Goal: Transaction & Acquisition: Subscribe to service/newsletter

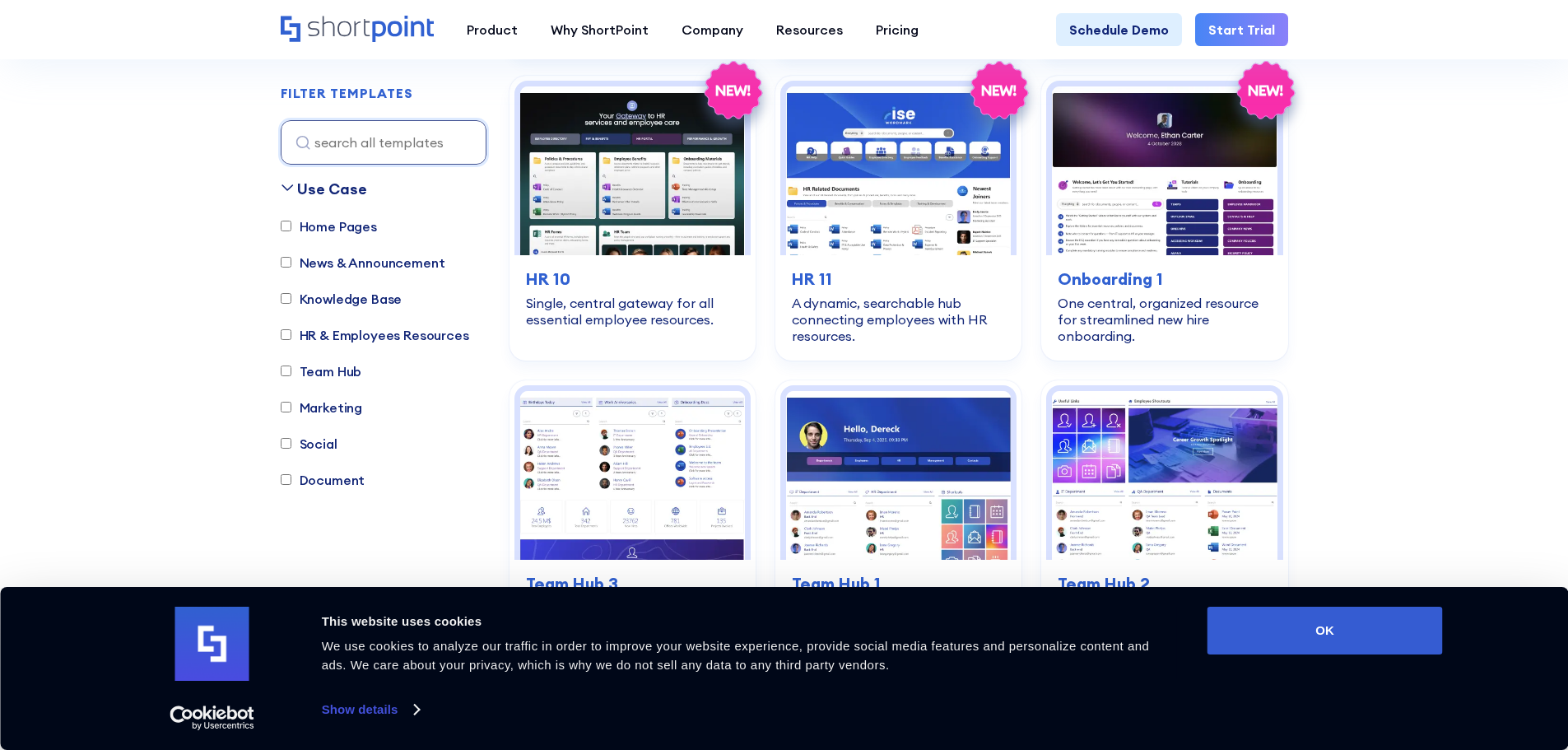
scroll to position [274, 0]
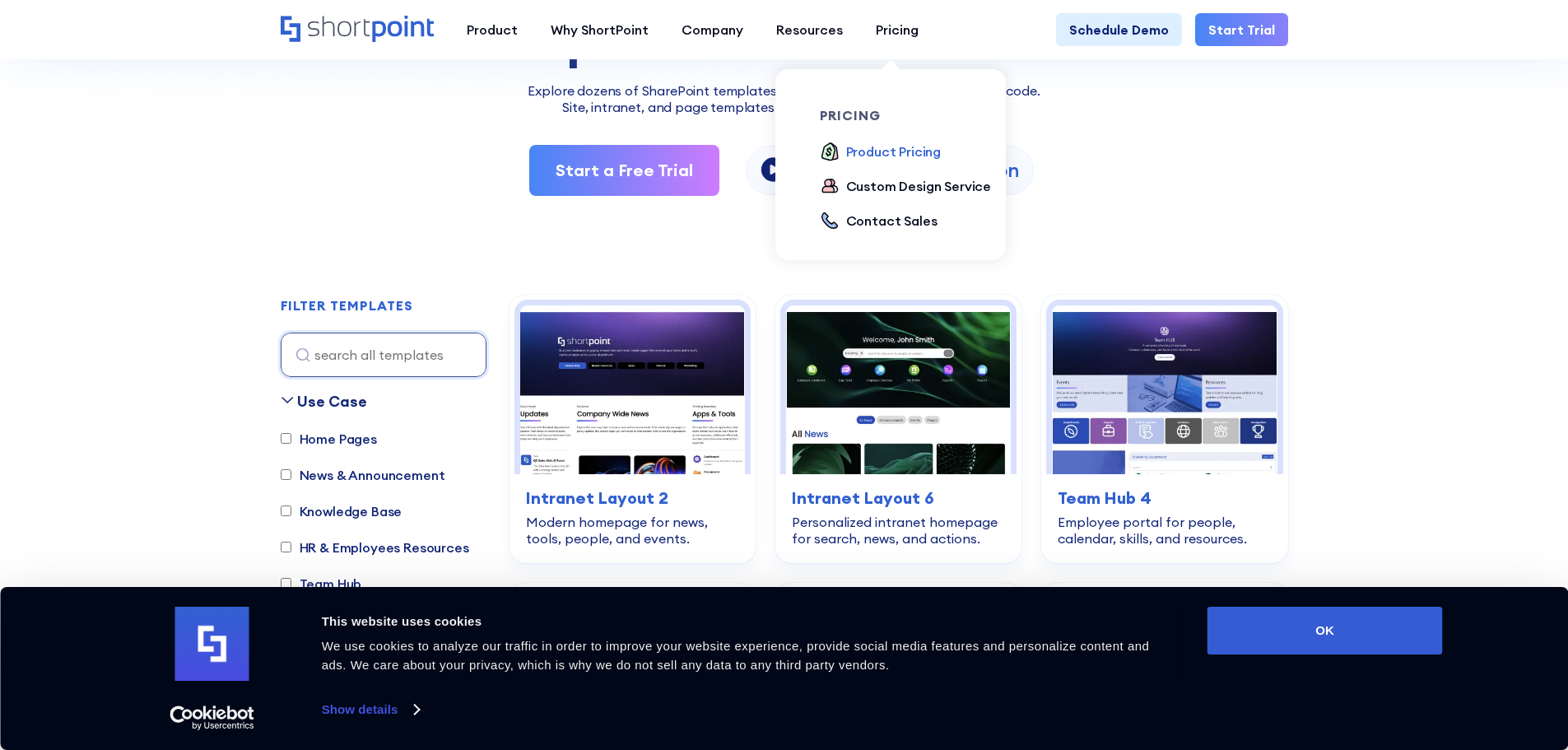
click at [900, 153] on div "Product Pricing" at bounding box center [893, 151] width 96 height 19
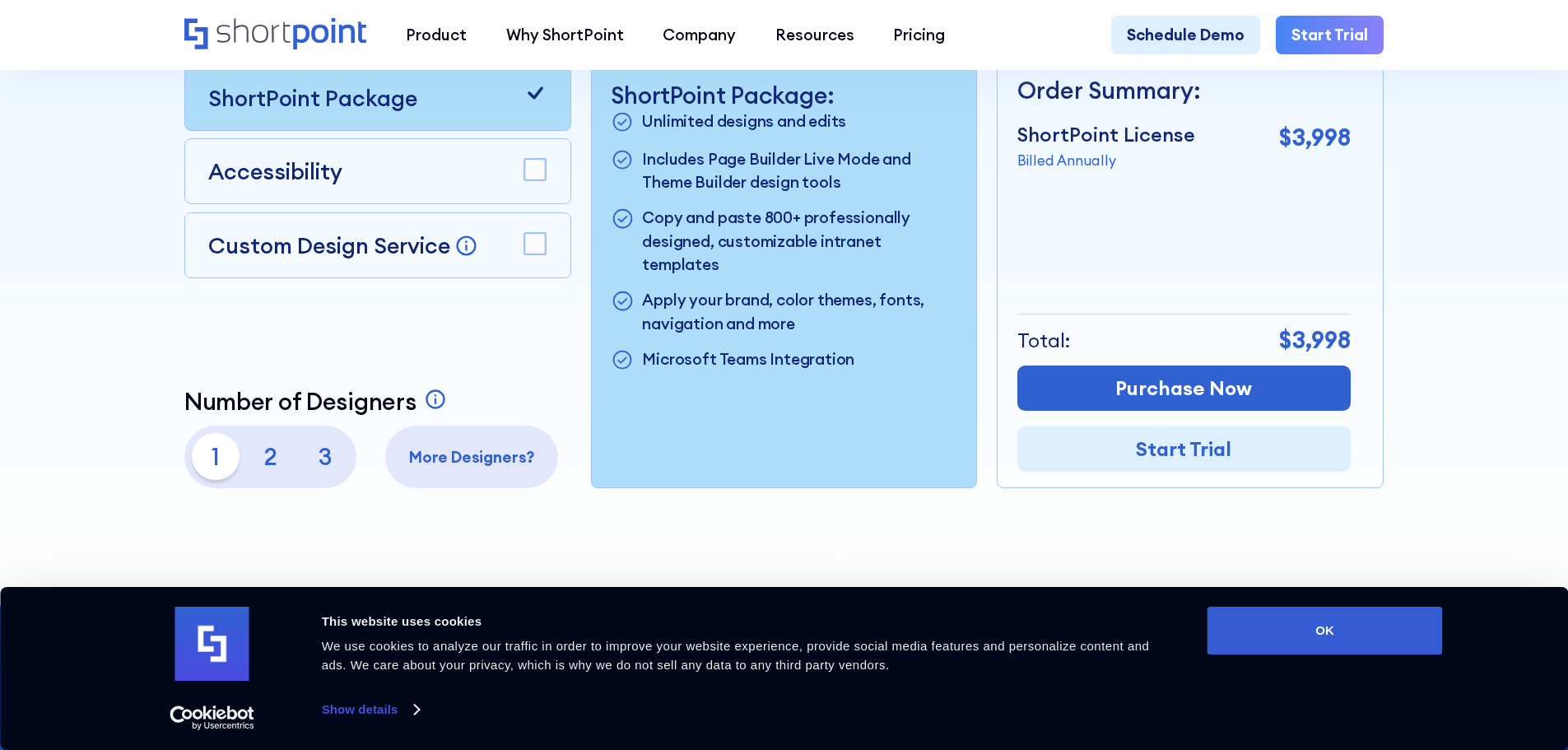
scroll to position [549, 0]
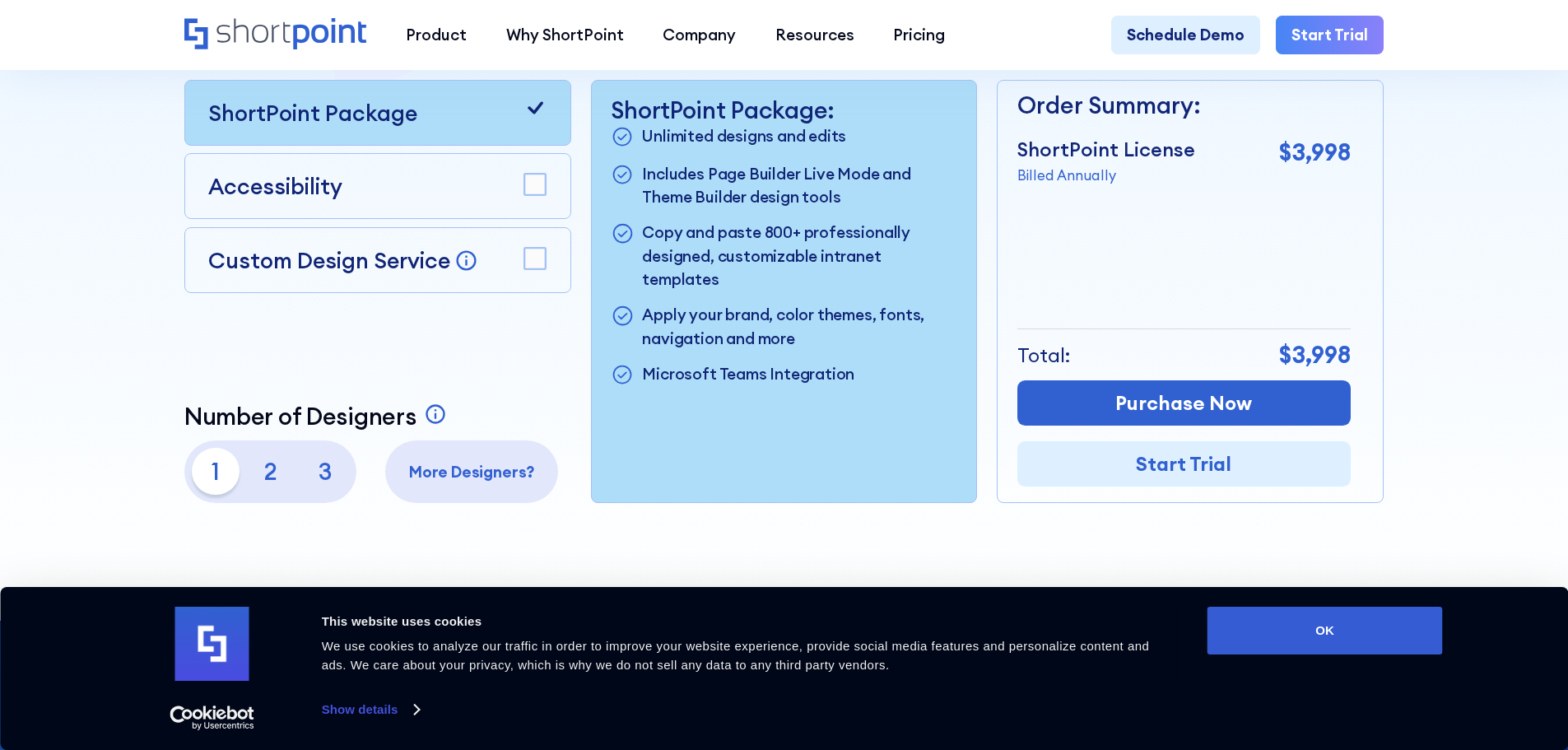
click at [529, 188] on rect at bounding box center [535, 185] width 21 height 21
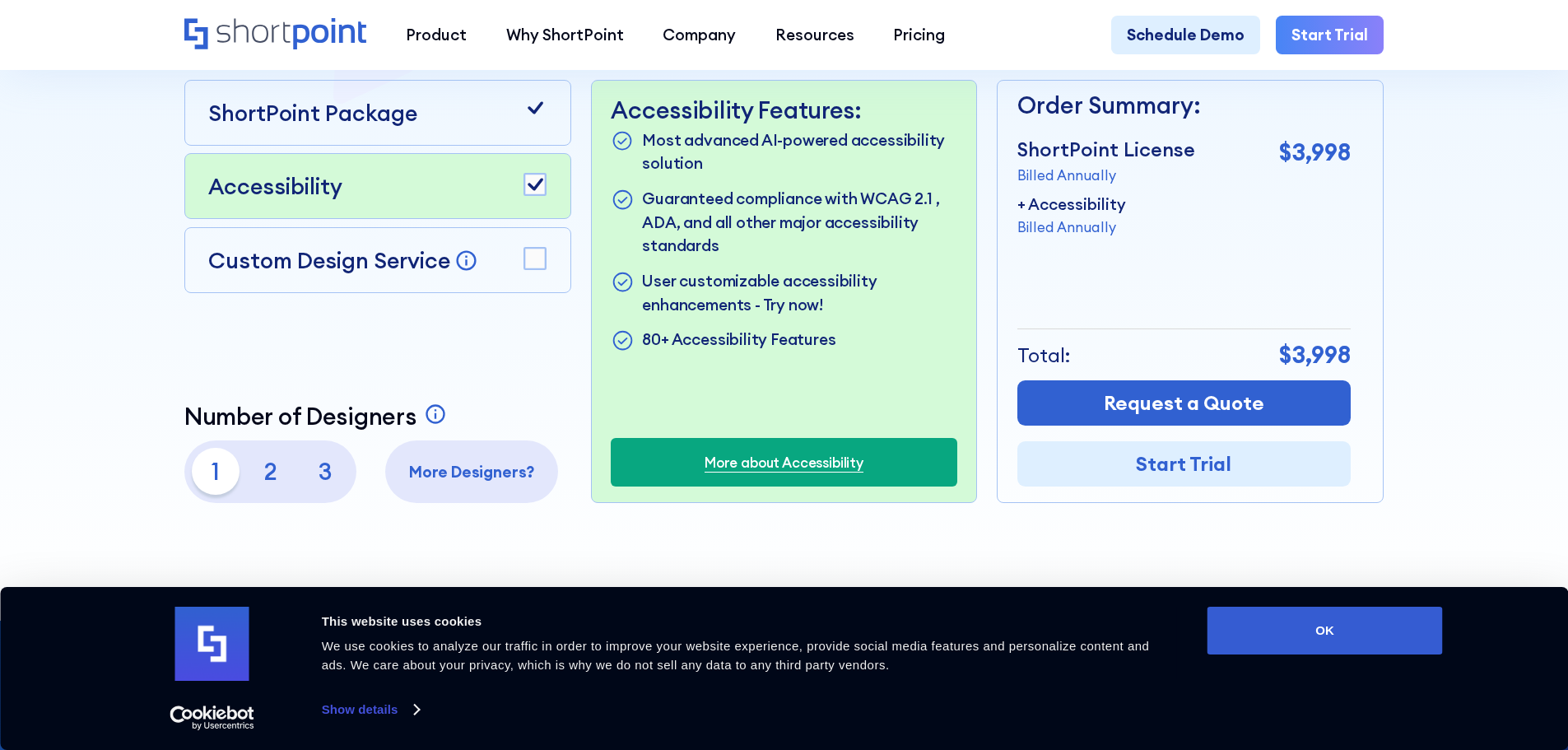
click at [334, 486] on p "3" at bounding box center [325, 471] width 47 height 47
click at [271, 487] on p "2" at bounding box center [270, 471] width 47 height 47
click at [226, 489] on p "1" at bounding box center [214, 471] width 47 height 47
click at [534, 268] on rect at bounding box center [535, 258] width 21 height 21
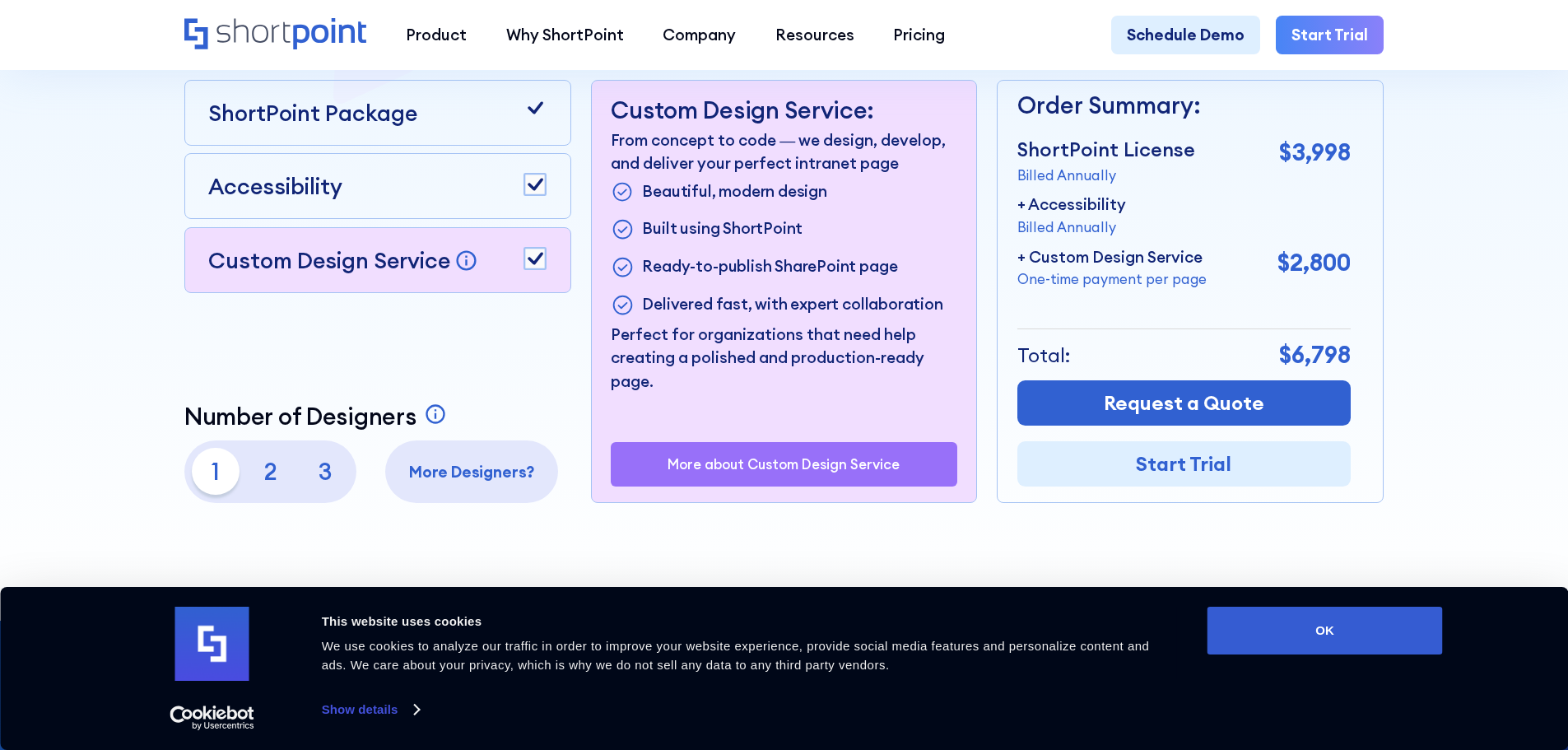
click at [537, 260] on rect at bounding box center [535, 258] width 21 height 21
click at [546, 194] on div "Accessibility" at bounding box center [378, 185] width 387 height 66
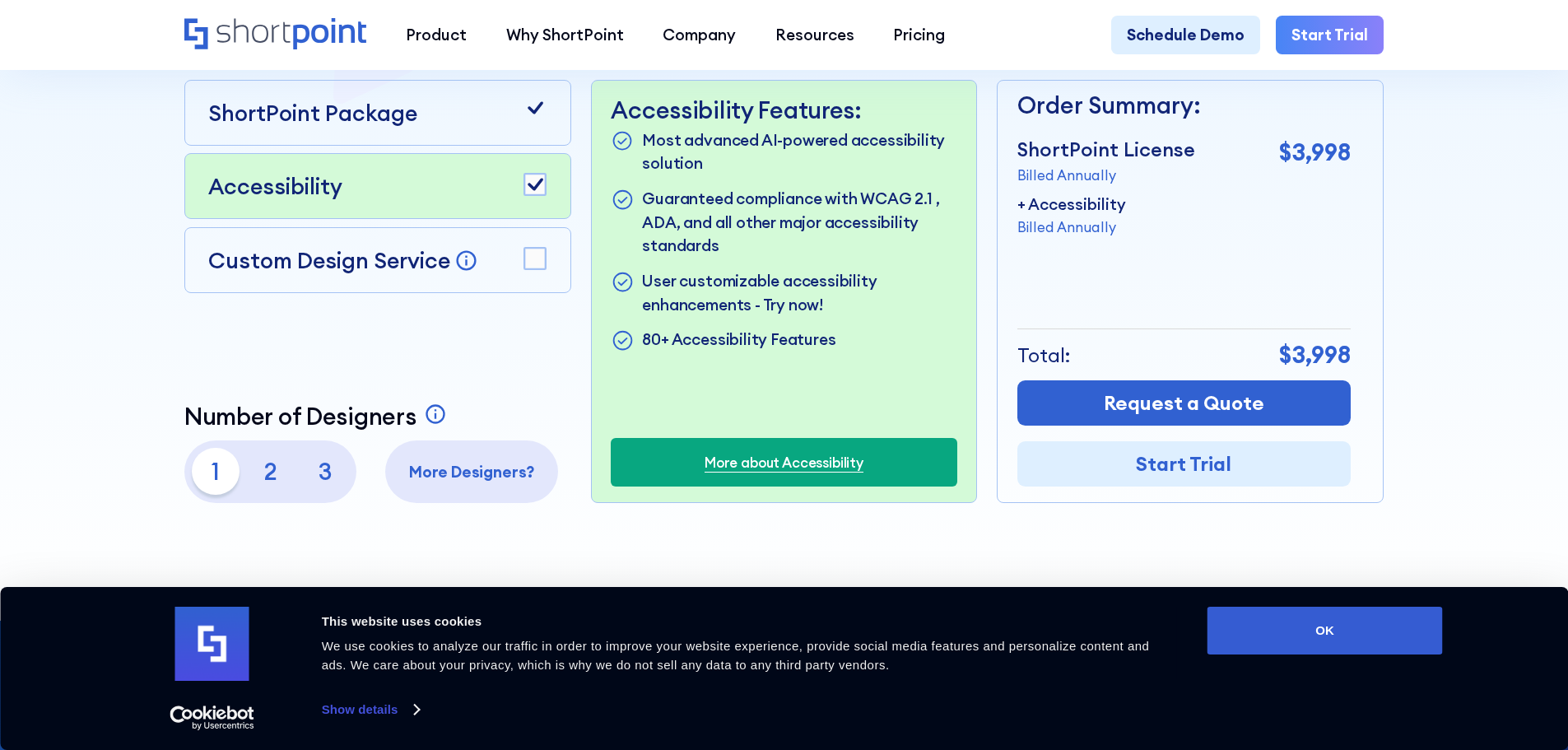
click at [530, 188] on rect at bounding box center [535, 185] width 21 height 21
click at [539, 108] on icon at bounding box center [536, 107] width 16 height 12
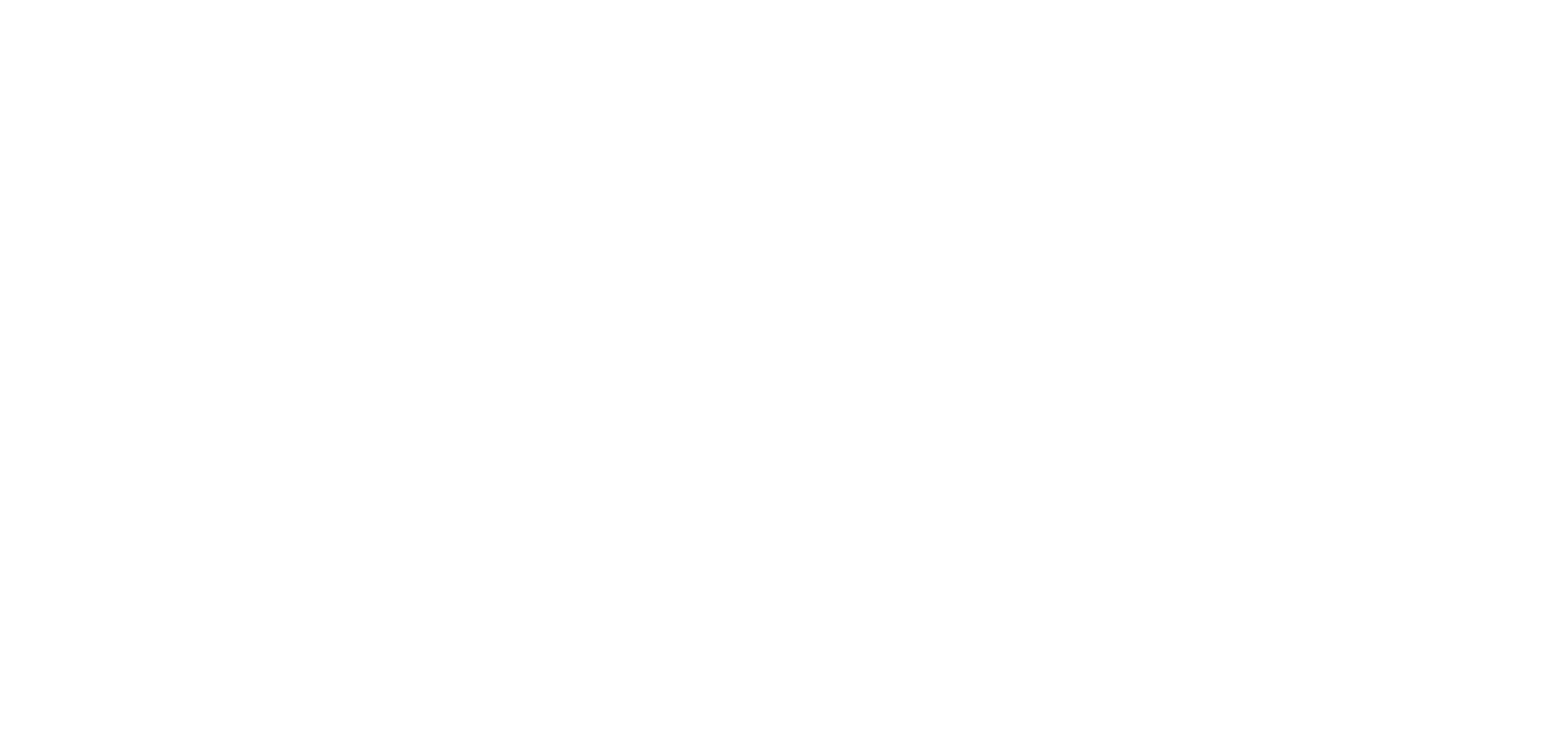
scroll to position [274, 0]
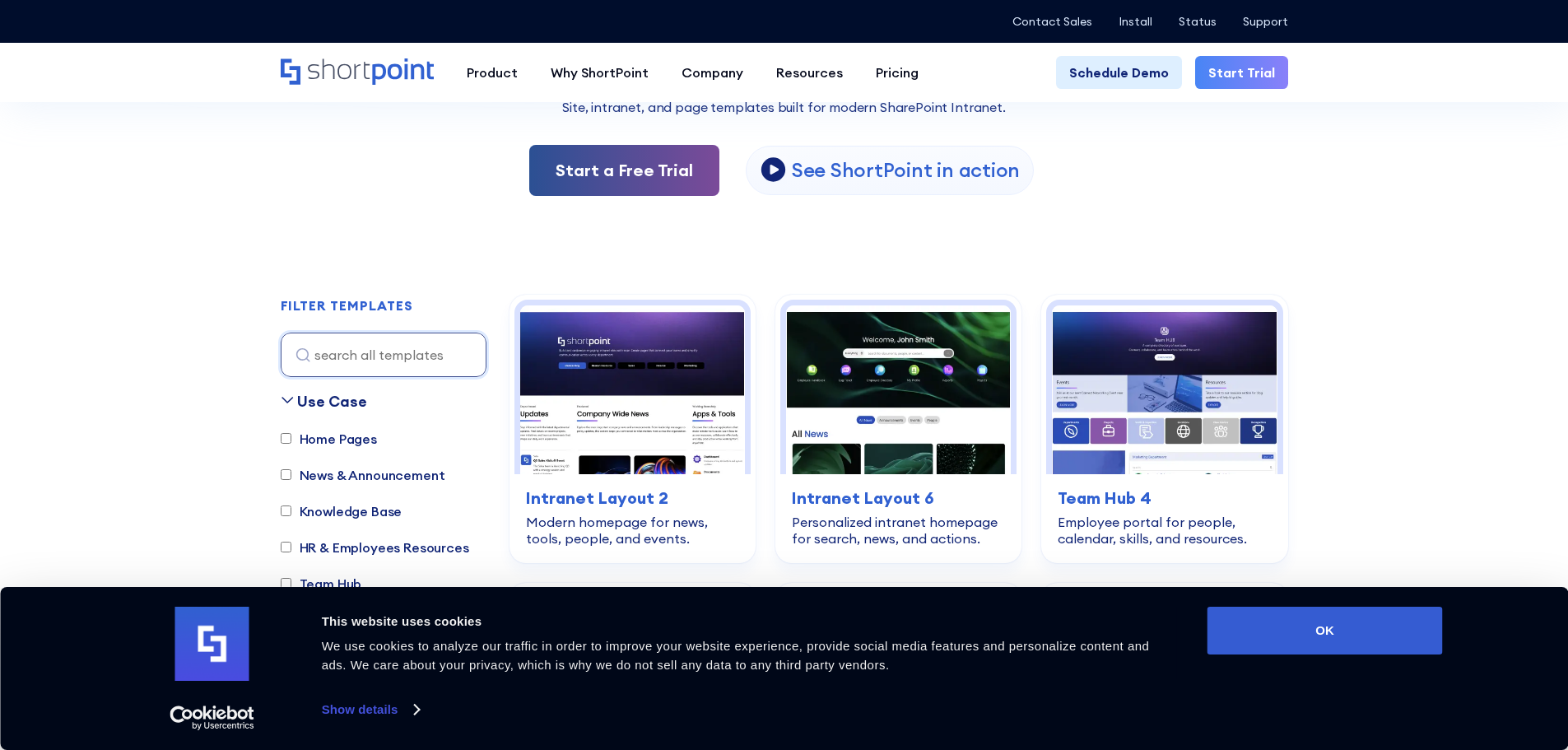
click at [649, 167] on link "Start a Free Trial" at bounding box center [624, 170] width 190 height 51
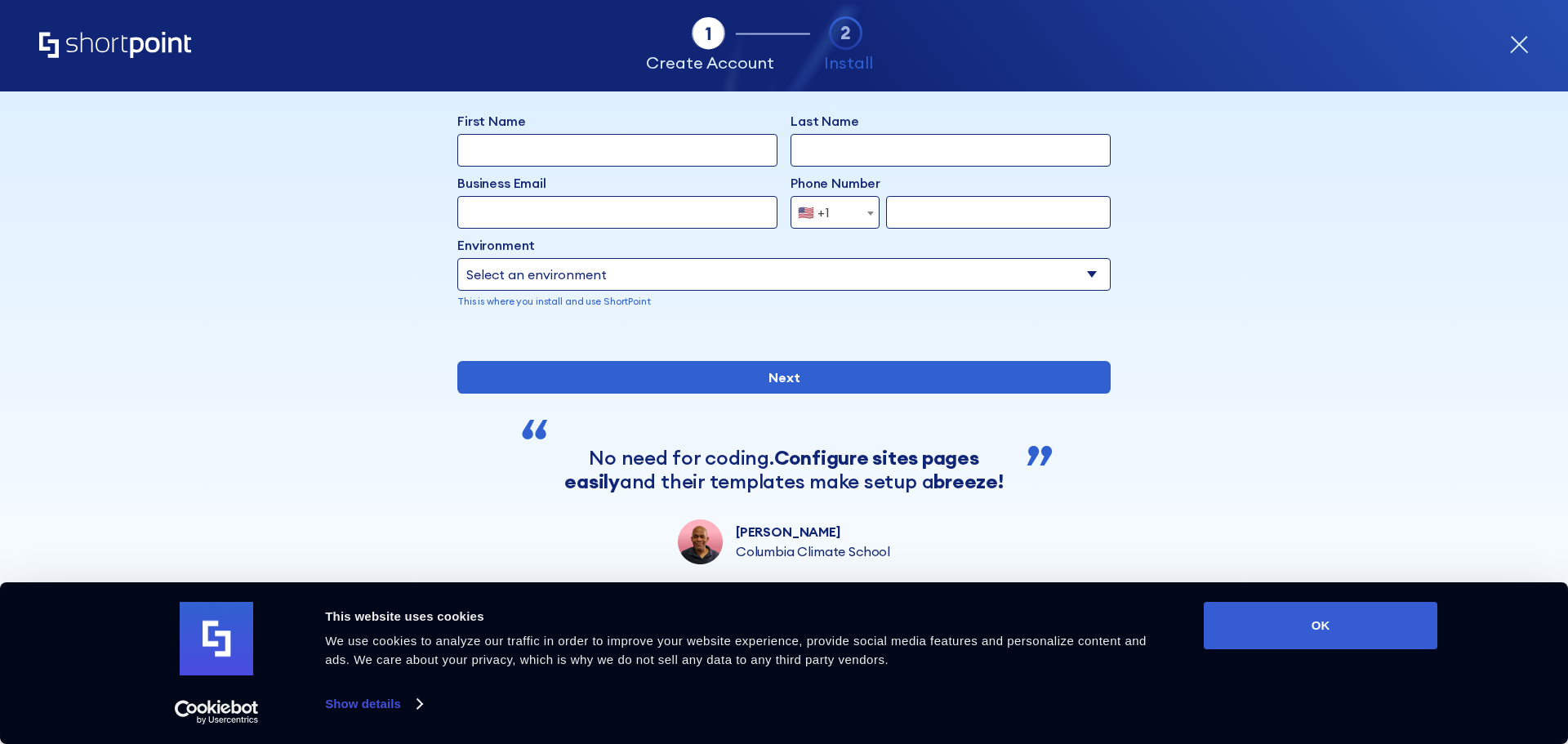
scroll to position [142, 0]
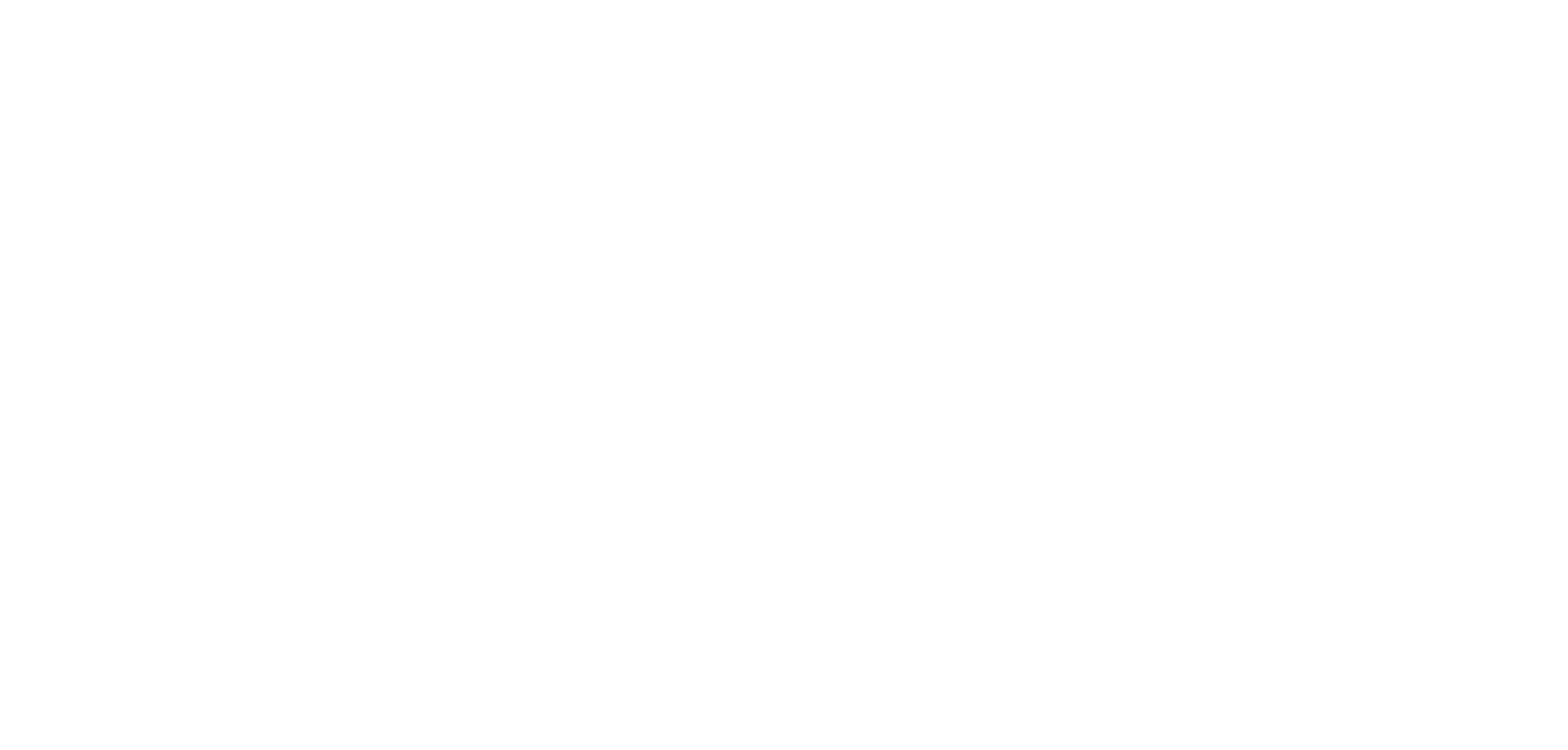
scroll to position [281, 0]
